Goal: Navigation & Orientation: Find specific page/section

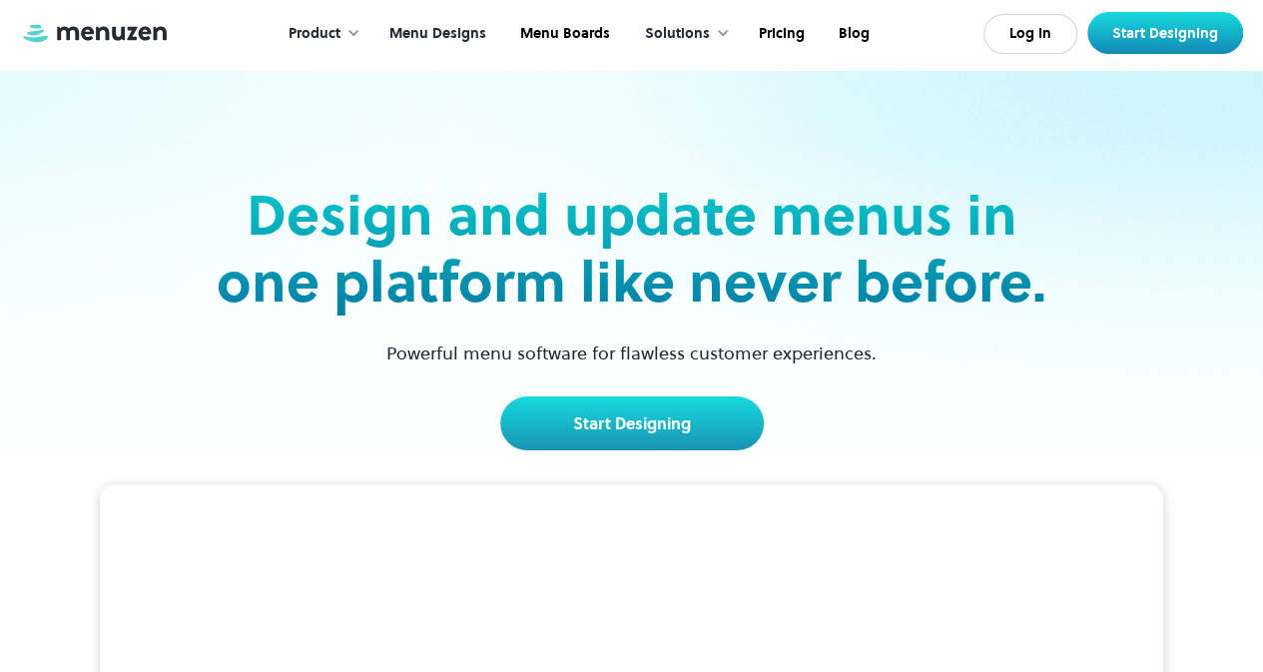
click at [485, 42] on link "Menu Designs" at bounding box center [436, 34] width 131 height 62
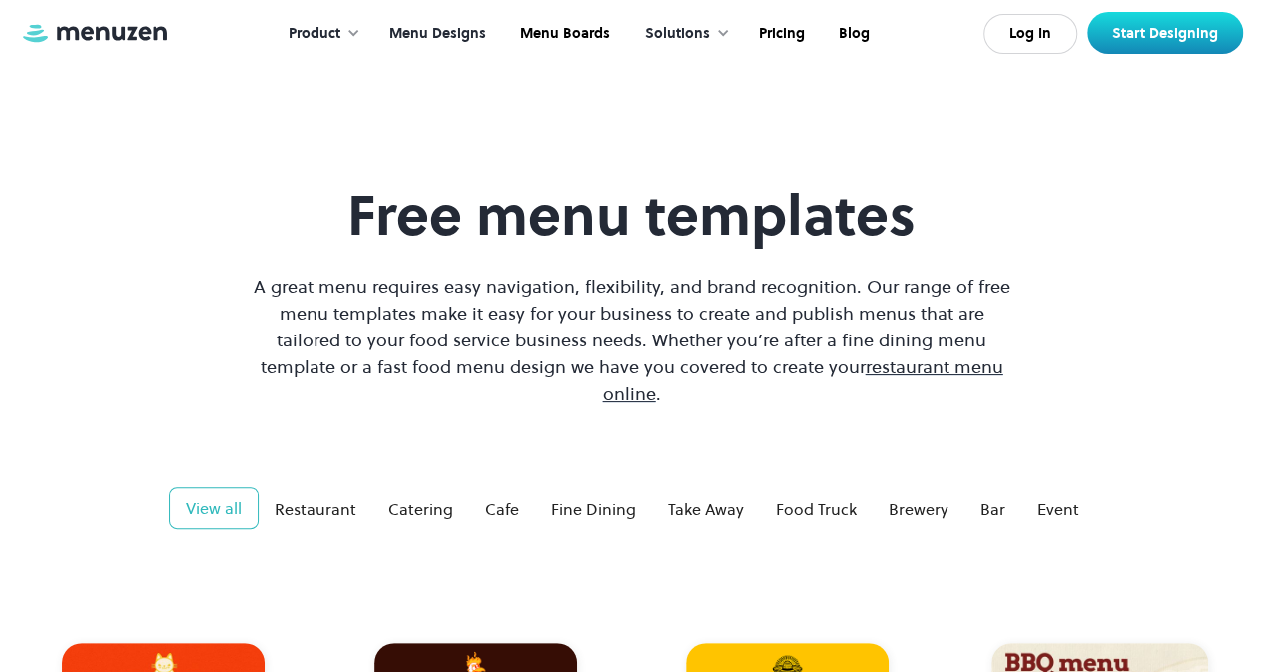
scroll to position [535, 0]
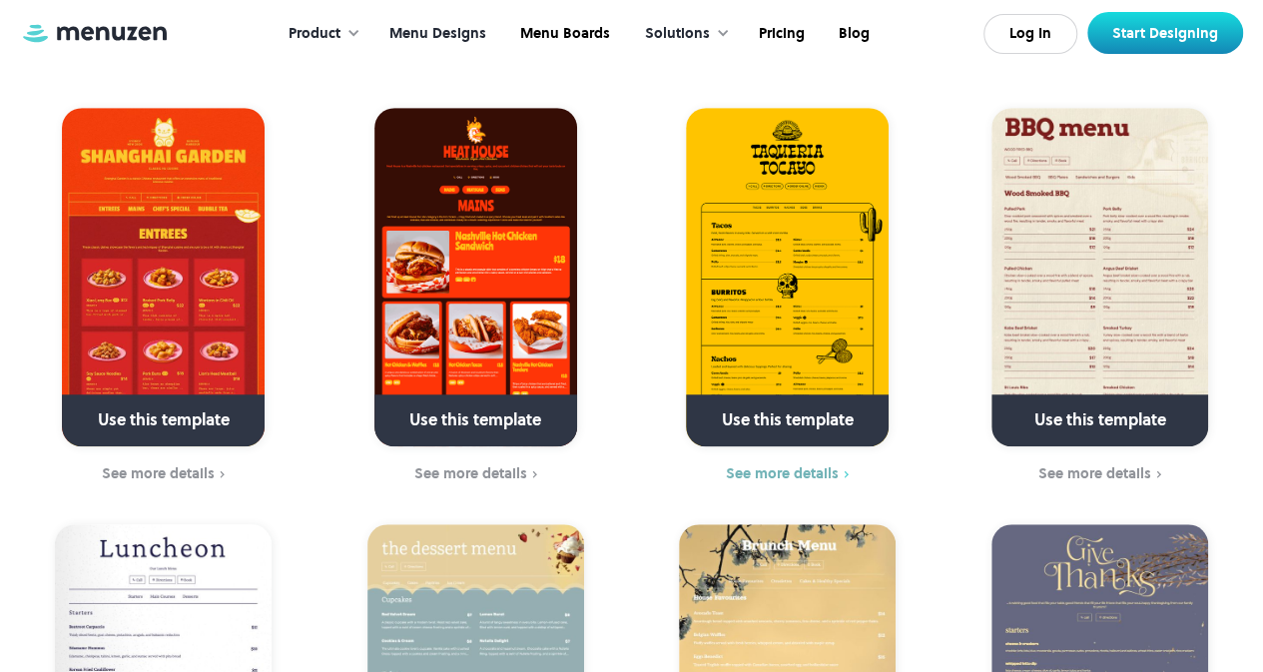
click at [788, 465] on div "See more details" at bounding box center [782, 473] width 113 height 16
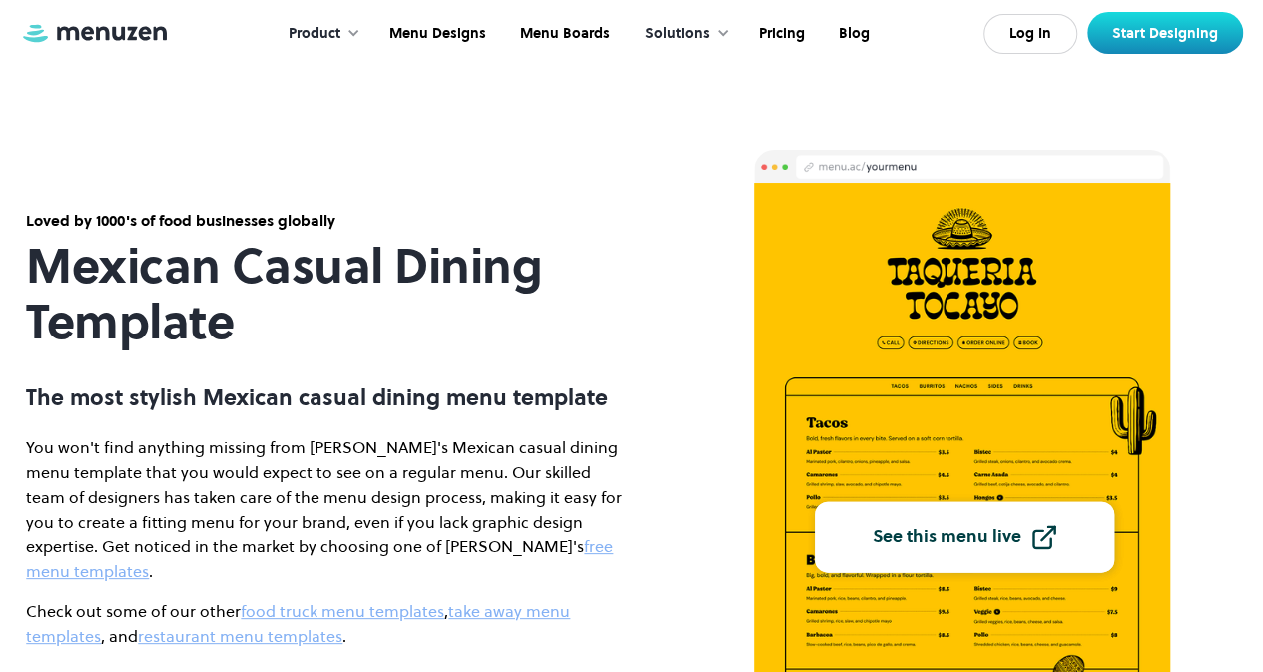
scroll to position [269, 0]
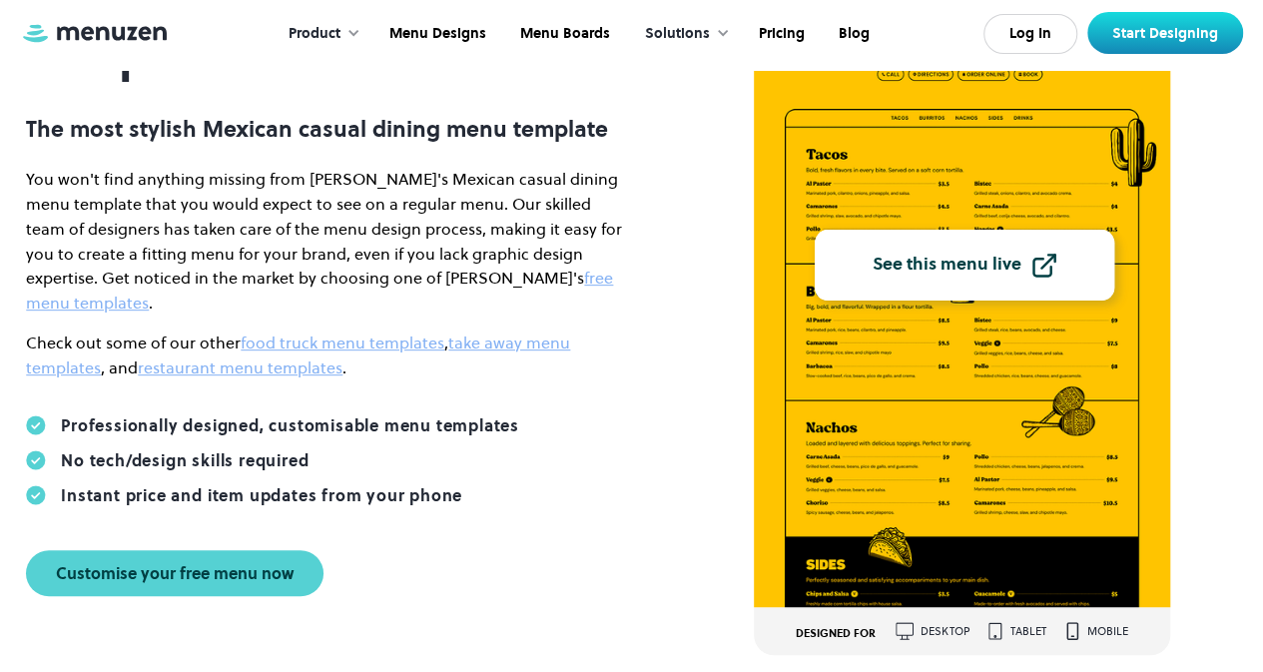
click at [950, 250] on link "See this menu live" at bounding box center [965, 265] width 300 height 71
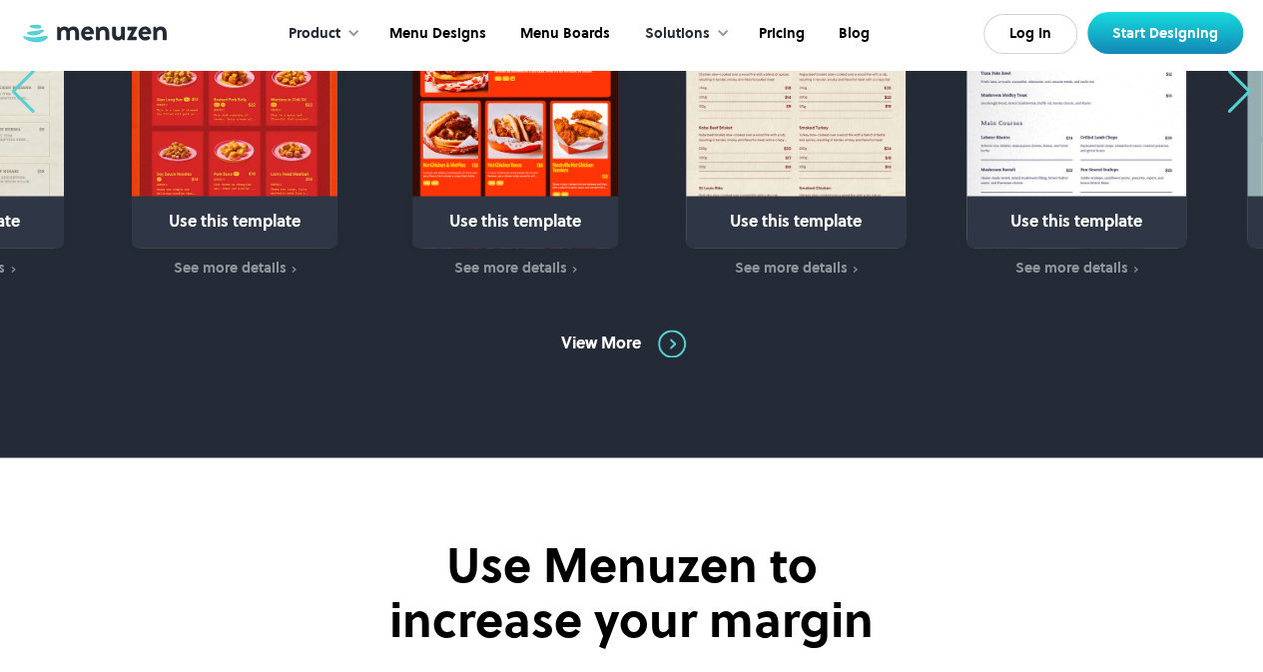
scroll to position [1487, 0]
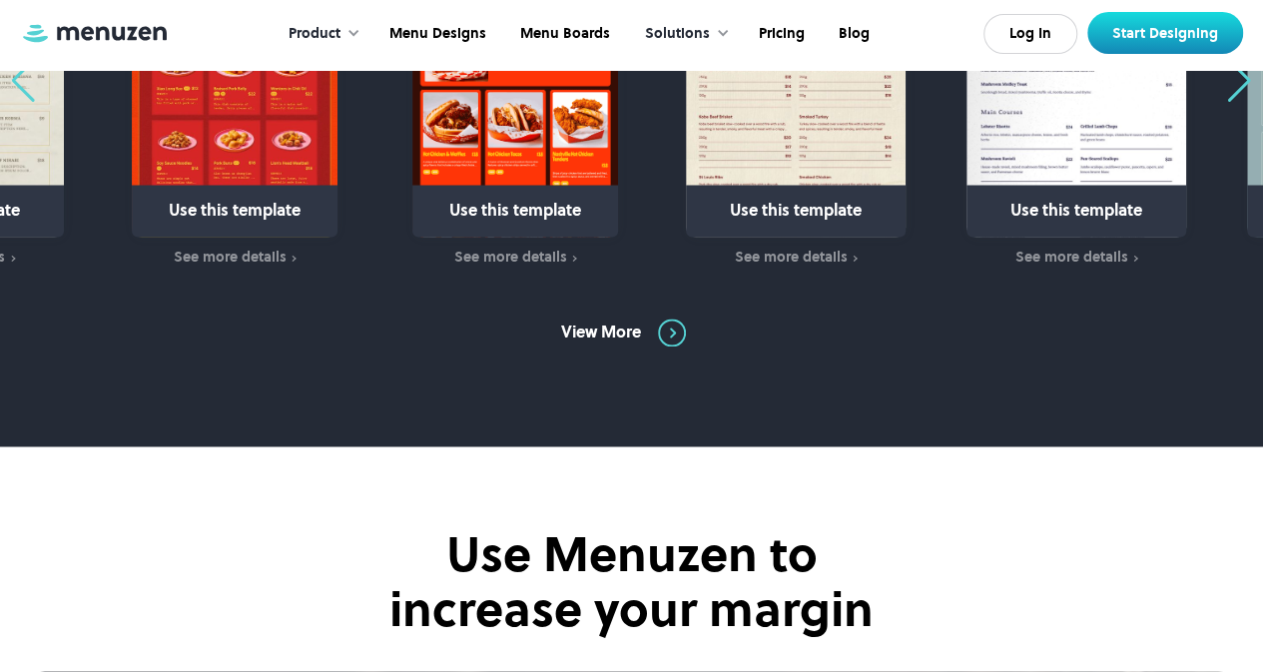
click at [707, 33] on div "Solutions" at bounding box center [677, 34] width 65 height 22
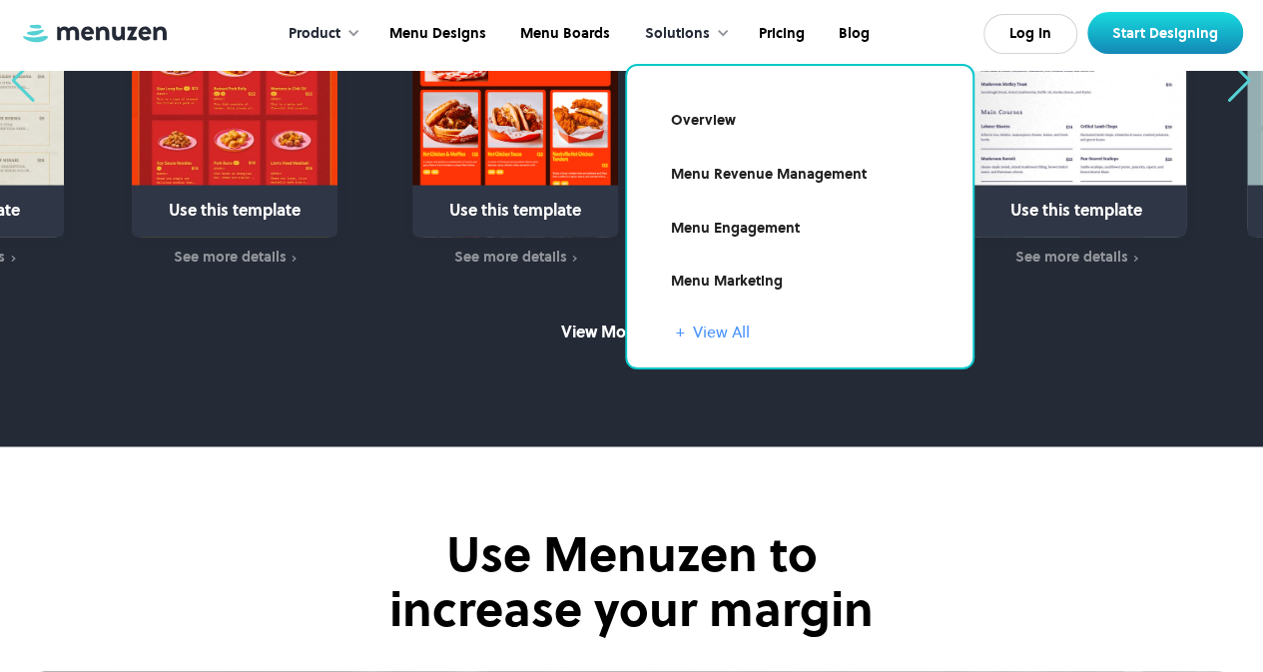
click at [715, 333] on link "+ View All" at bounding box center [812, 332] width 273 height 24
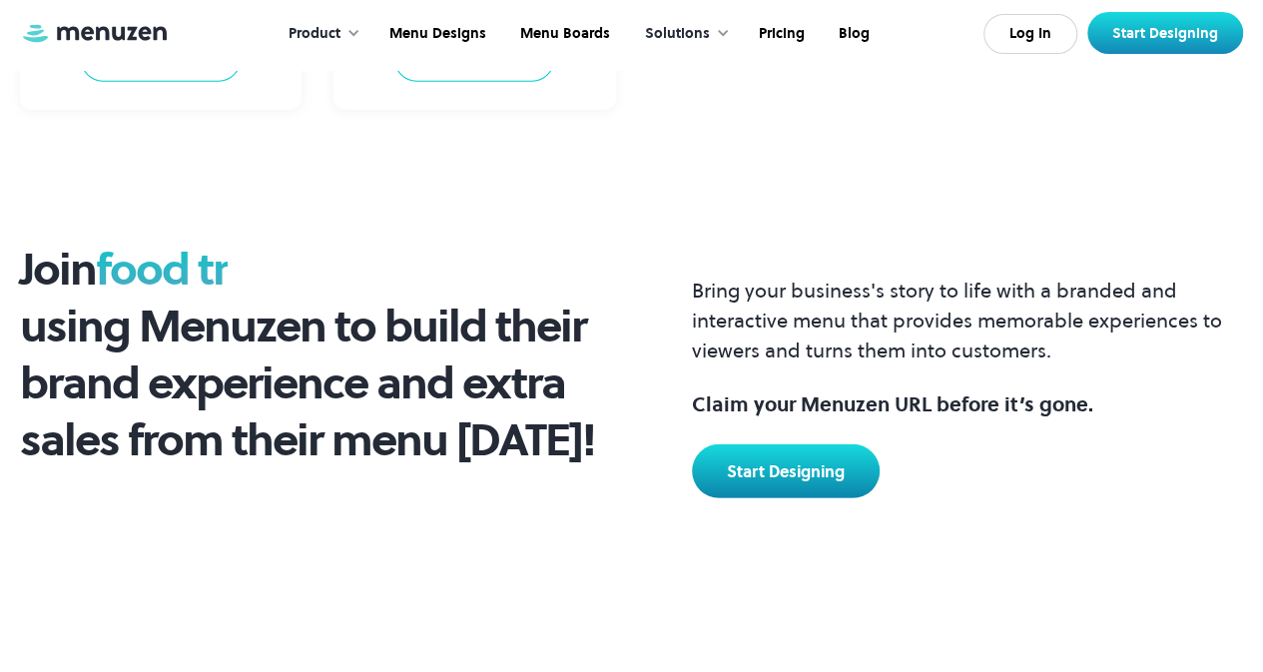
scroll to position [2413, 0]
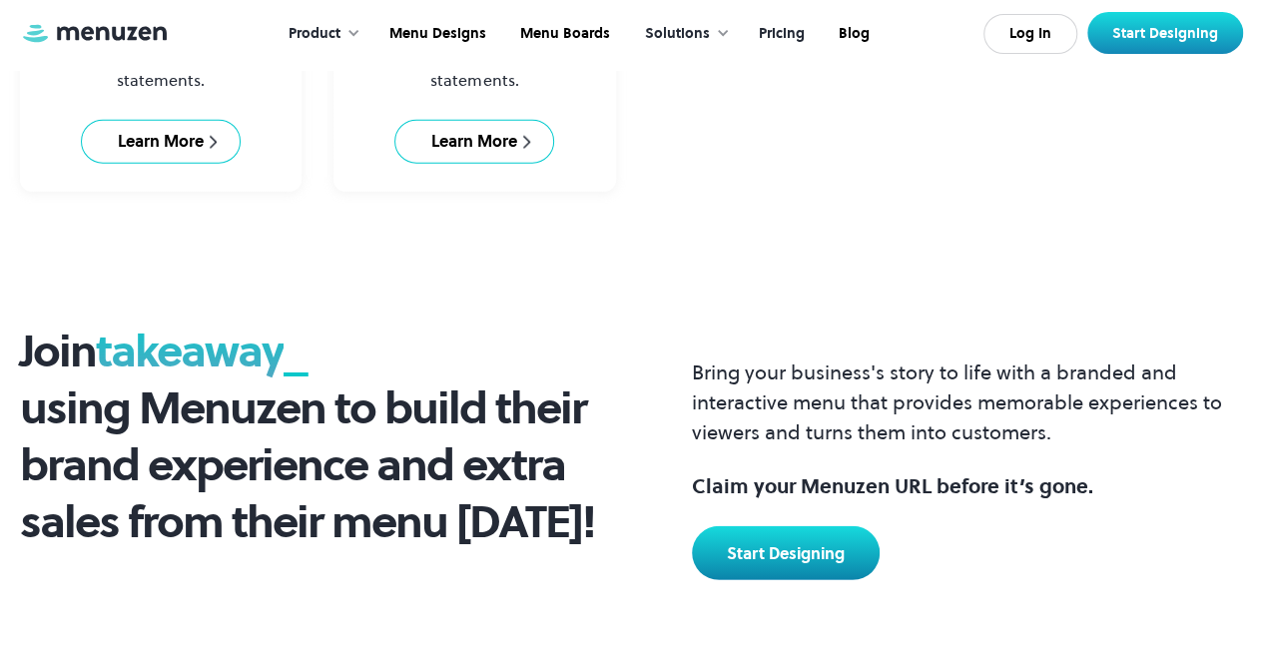
click at [767, 47] on link "Pricing" at bounding box center [780, 34] width 80 height 62
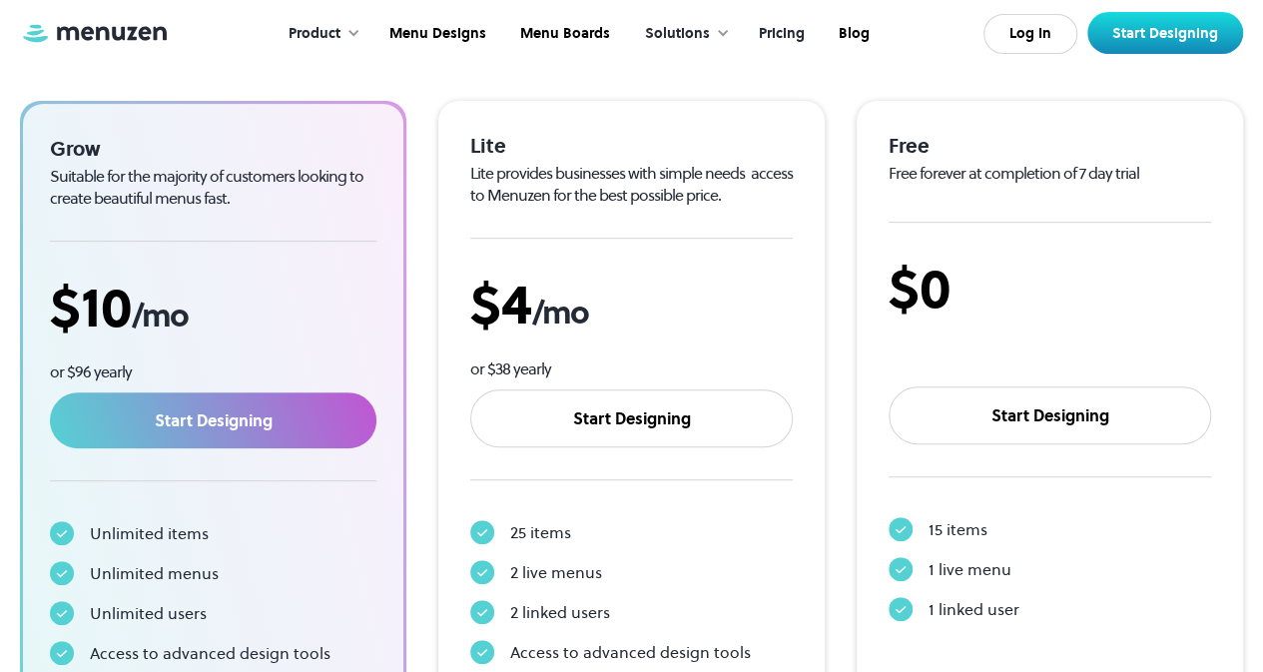
scroll to position [336, 0]
